Goal: Feedback & Contribution: Submit feedback/report problem

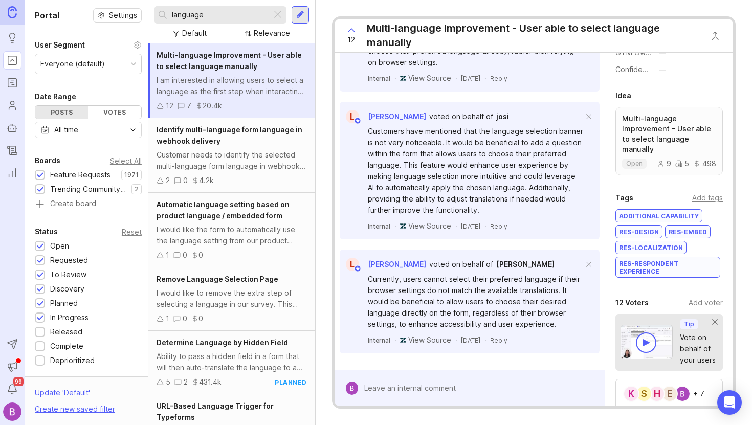
scroll to position [133, 0]
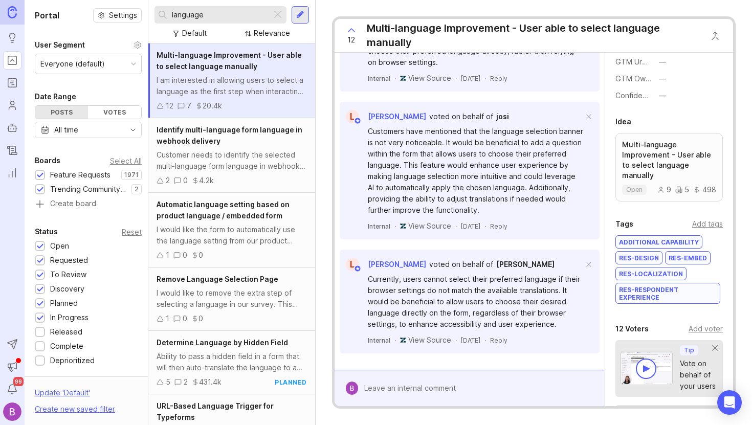
click at [446, 385] on div at bounding box center [476, 388] width 237 height 19
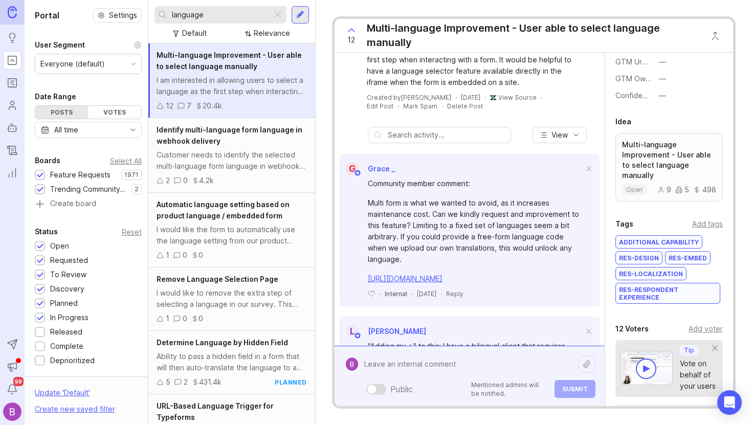
scroll to position [0, 0]
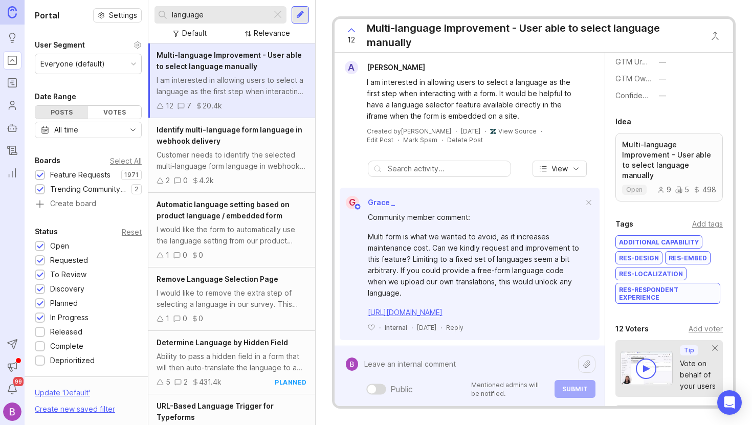
click at [710, 323] on div "Add voter" at bounding box center [706, 328] width 34 height 11
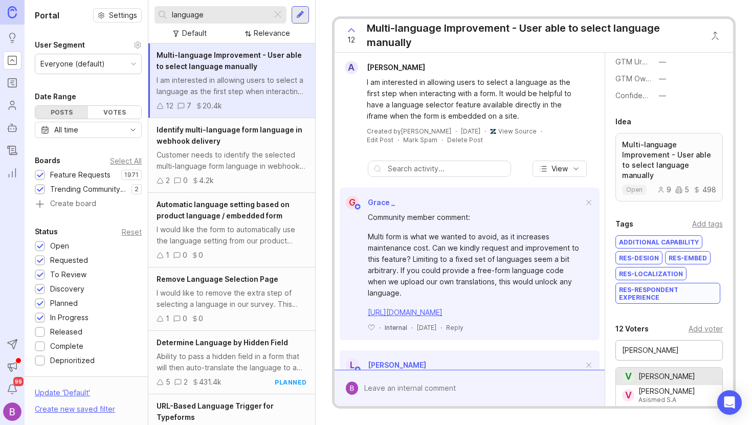
type input "Veronica Yurek"
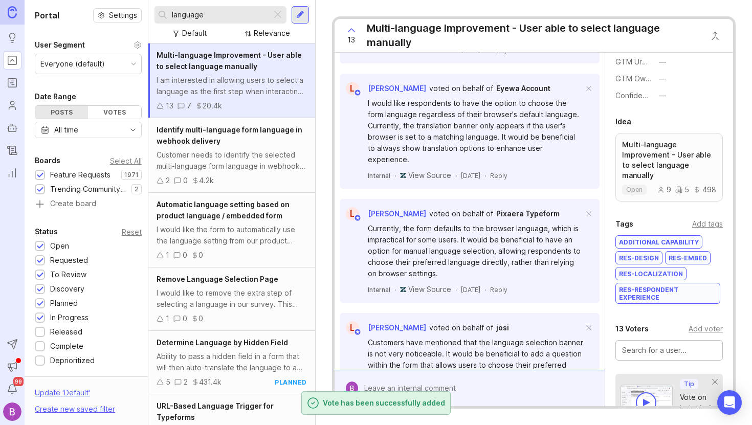
scroll to position [768, 0]
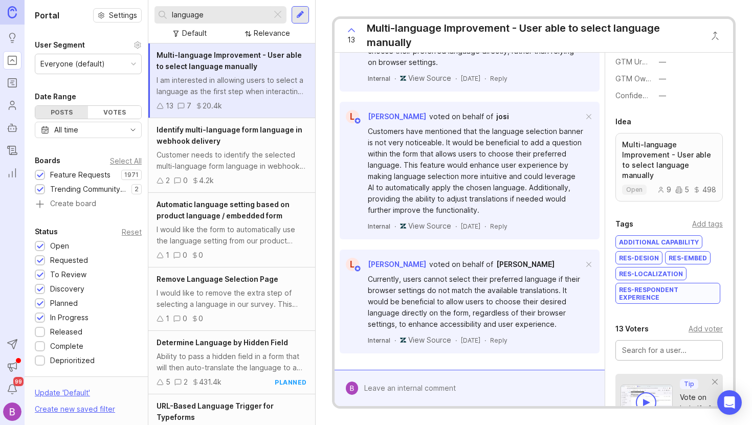
click at [499, 391] on div at bounding box center [476, 388] width 237 height 19
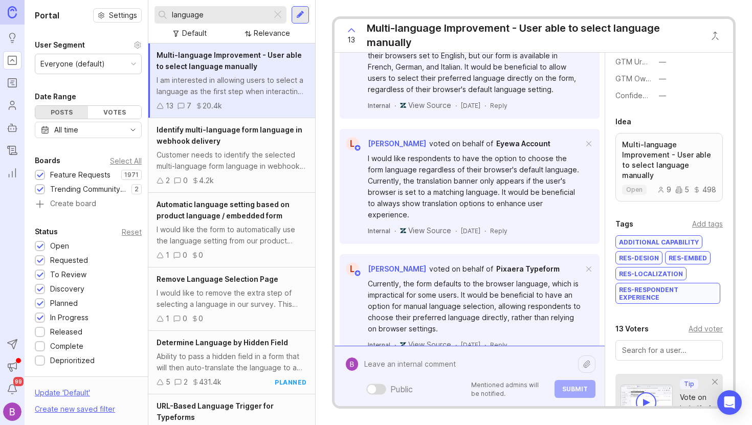
scroll to position [0, 0]
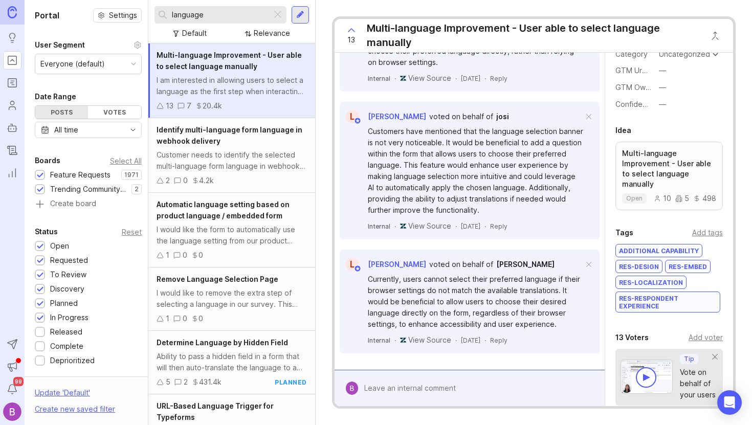
scroll to position [213, 0]
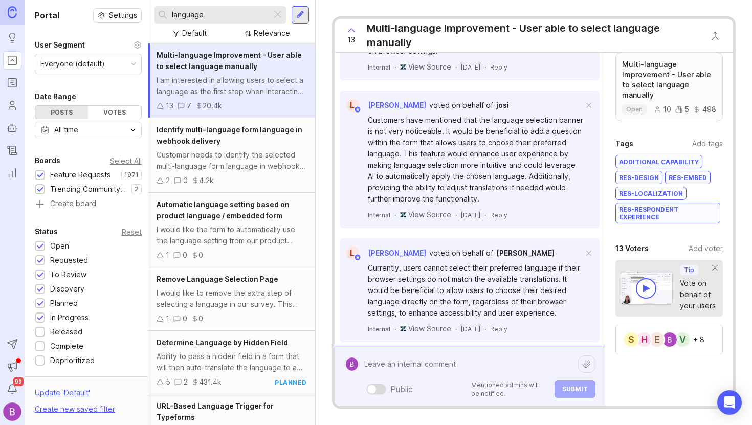
click at [486, 381] on div "Public Mentioned admins will be notified. Submit" at bounding box center [476, 377] width 237 height 44
type textarea "C"
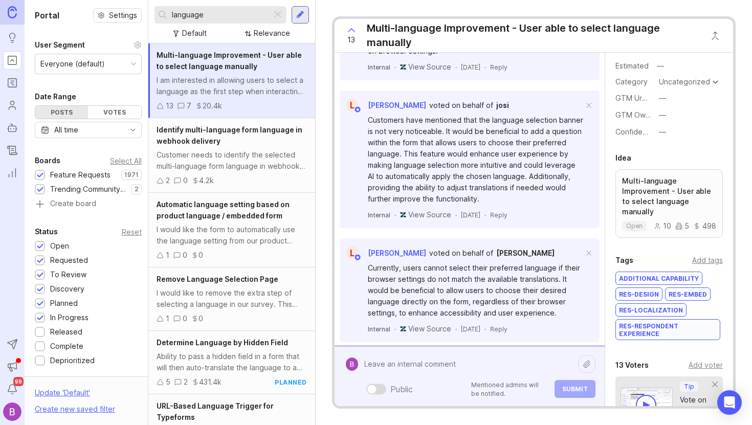
scroll to position [0, 0]
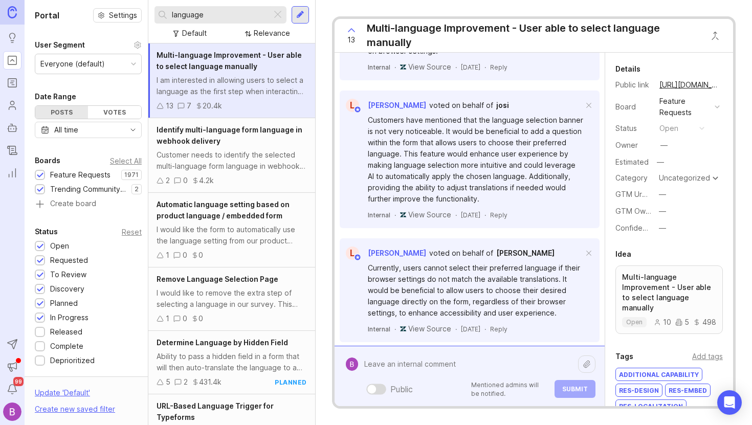
click at [473, 354] on form "Public Mentioned admins will be notified. Submit" at bounding box center [470, 376] width 270 height 60
click at [493, 355] on textarea at bounding box center [468, 364] width 220 height 19
type textarea "@"
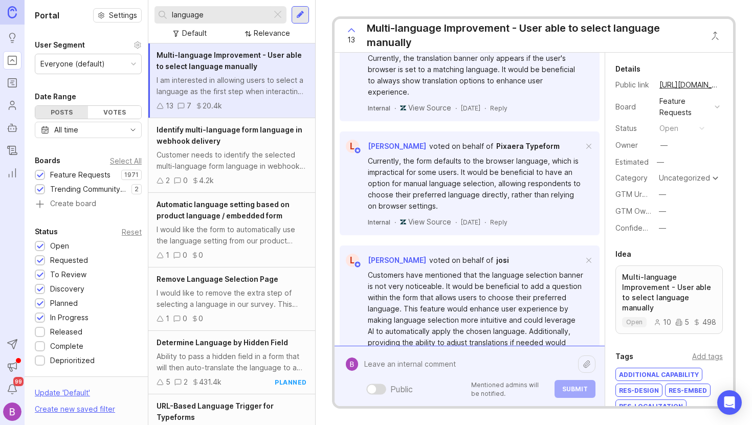
scroll to position [792, 0]
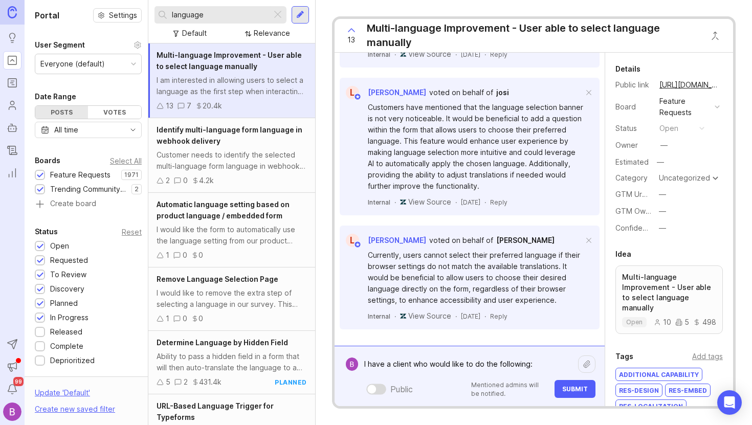
paste textarea "It seems that the only way Typeform determines whether to use a translation is …"
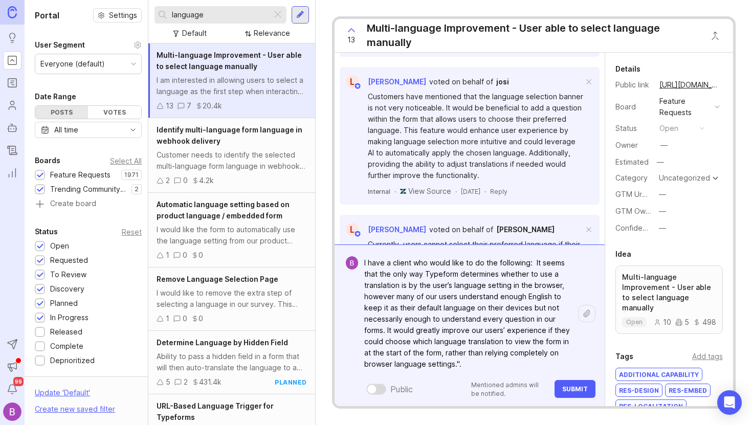
drag, startPoint x: 395, startPoint y: 298, endPoint x: 534, endPoint y: 263, distance: 143.6
click at [534, 263] on textarea "I have a client who would like to do the following: It seems that the only way …" at bounding box center [468, 313] width 220 height 121
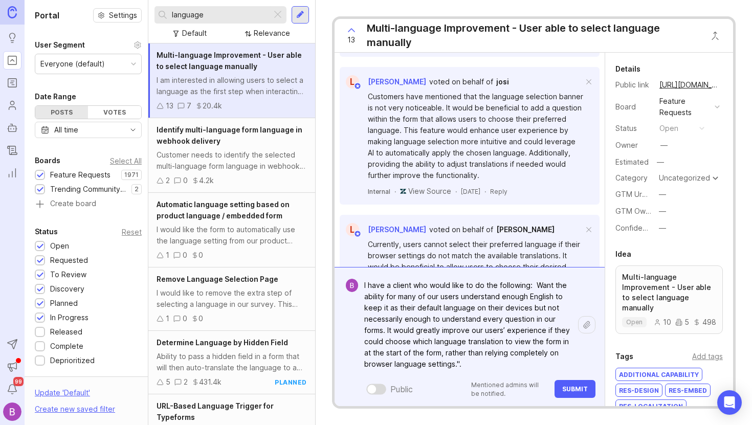
drag, startPoint x: 435, startPoint y: 298, endPoint x: 399, endPoint y: 298, distance: 36.3
click at [399, 298] on textarea "I have a client who would like to do the following: Want the ability for many o…" at bounding box center [468, 325] width 220 height 98
click at [402, 297] on textarea "I have a client who would like to do the following: Want the ability for r user…" at bounding box center [468, 325] width 220 height 98
click at [417, 299] on textarea "I have a client who would like to do the following: Want the ability for users …" at bounding box center [468, 325] width 220 height 98
click at [442, 320] on textarea "I have a client who would like to do the following: Want the ability for respon…" at bounding box center [468, 325] width 220 height 98
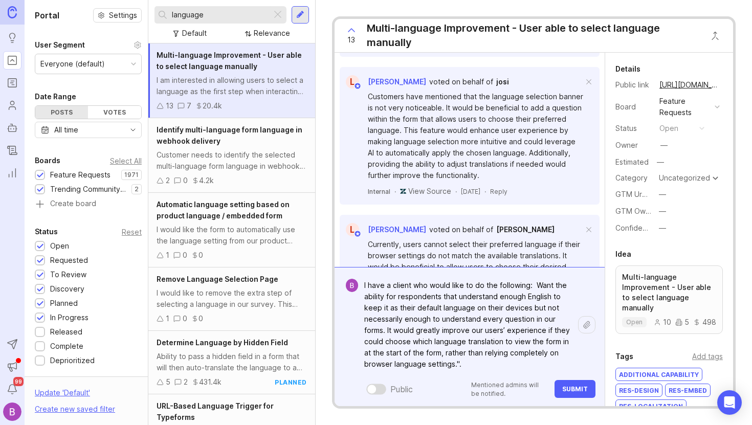
click at [552, 320] on textarea "I have a client who would like to do the following: Want the ability for respon…" at bounding box center [468, 325] width 220 height 98
drag, startPoint x: 567, startPoint y: 332, endPoint x: 387, endPoint y: 330, distance: 180.2
click at [387, 330] on textarea "I have a client who would like to do the following: Want the ability for respon…" at bounding box center [468, 325] width 220 height 98
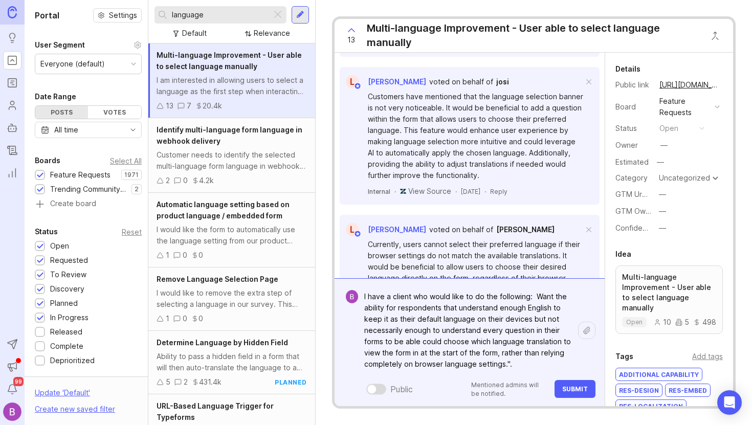
click at [438, 343] on textarea "I have a client who would like to do the following: Want the ability for respon…" at bounding box center [468, 330] width 220 height 87
click at [520, 371] on textarea "I have a client who would like to do the following: Want the ability for respon…" at bounding box center [468, 330] width 220 height 87
type textarea "I have a client who would like to do the following: Want the ability for respon…"
click at [573, 384] on button "Submit" at bounding box center [575, 389] width 41 height 18
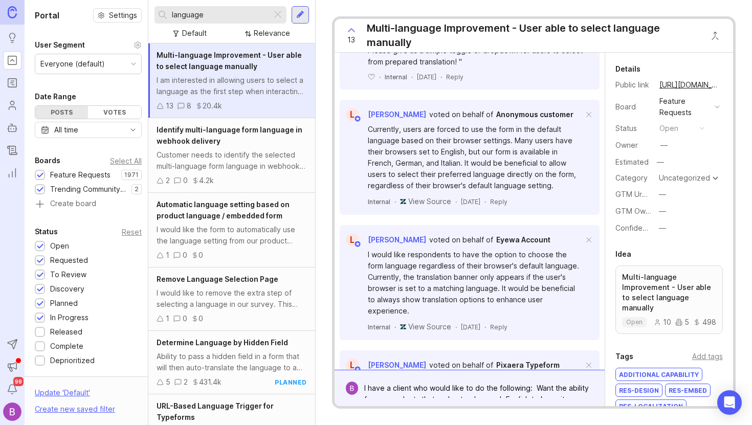
scroll to position [599, 0]
